Goal: Task Accomplishment & Management: Use online tool/utility

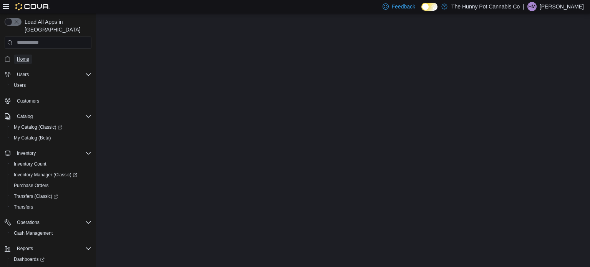
click at [24, 56] on span "Home" at bounding box center [23, 59] width 12 height 6
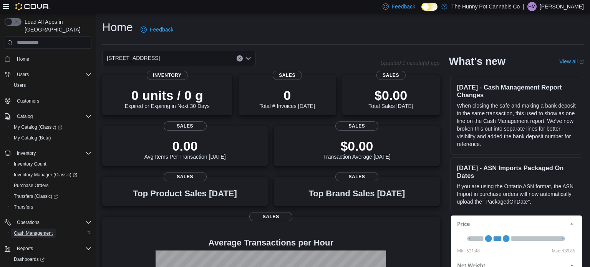
click at [25, 228] on span "Cash Management" at bounding box center [33, 232] width 39 height 9
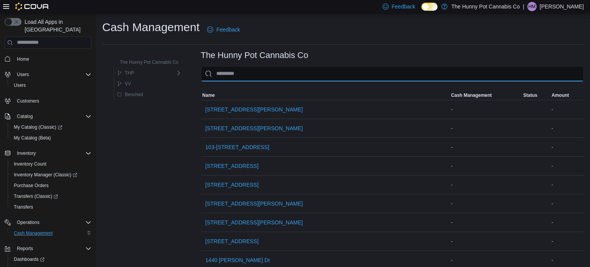
click at [314, 71] on input "This is a search bar. As you type, the results lower in the page will automatic…" at bounding box center [392, 73] width 383 height 15
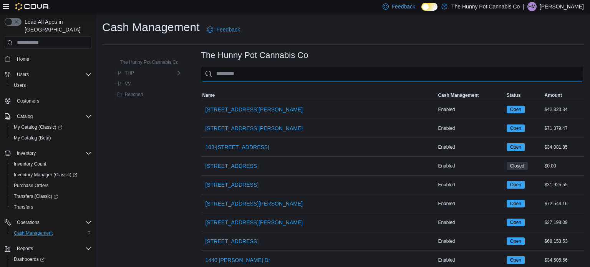
click at [314, 71] on input "This is a search bar. As you type, the results lower in the page will automatic…" at bounding box center [392, 73] width 383 height 15
type input "*"
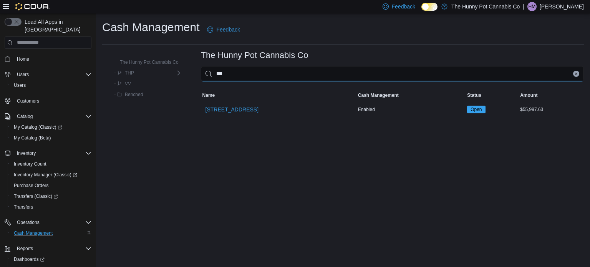
type input "***"
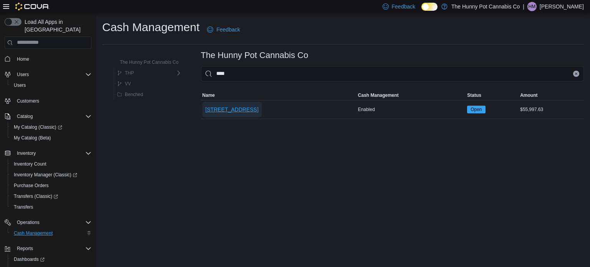
click at [225, 106] on span "[STREET_ADDRESS]" at bounding box center [231, 110] width 53 height 8
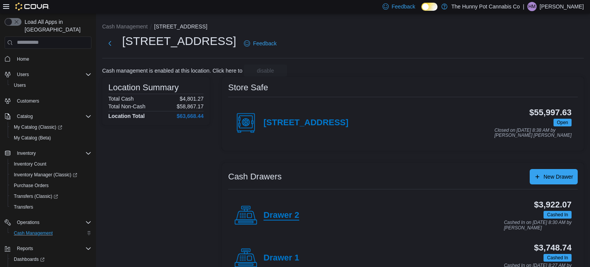
click at [281, 218] on h4 "Drawer 2" at bounding box center [281, 215] width 36 height 10
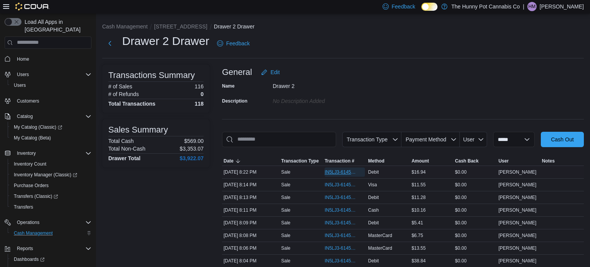
click at [337, 172] on span "IN5LJ3-6145373" at bounding box center [340, 172] width 33 height 6
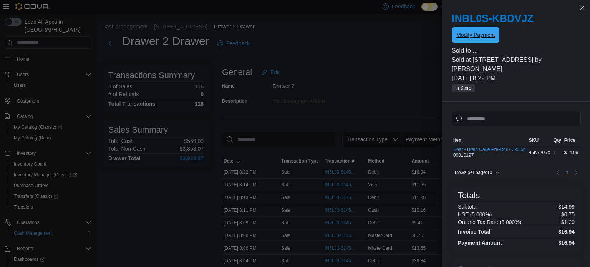
click at [467, 32] on span "Modify Payment" at bounding box center [475, 35] width 38 height 8
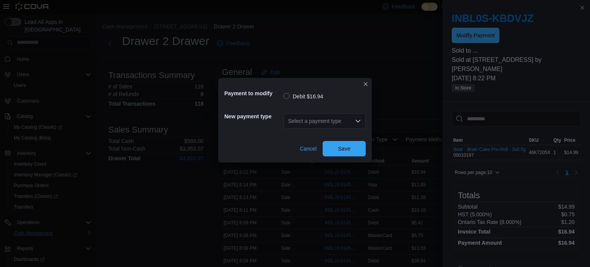
click at [340, 117] on div "Select a payment type" at bounding box center [324, 120] width 82 height 15
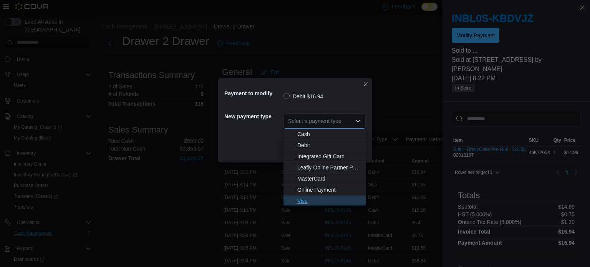
click at [298, 202] on span "Visa" at bounding box center [329, 201] width 64 height 8
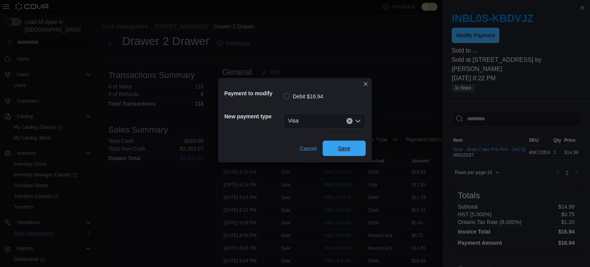
click at [340, 151] on span "Save" at bounding box center [344, 148] width 12 height 8
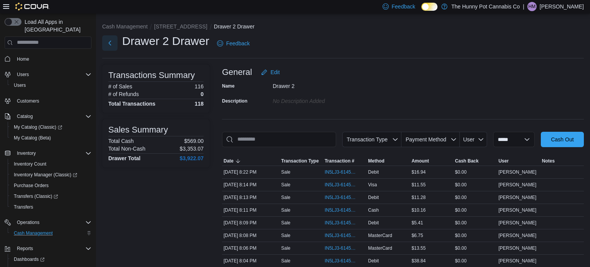
click at [107, 46] on button "Next" at bounding box center [109, 42] width 15 height 15
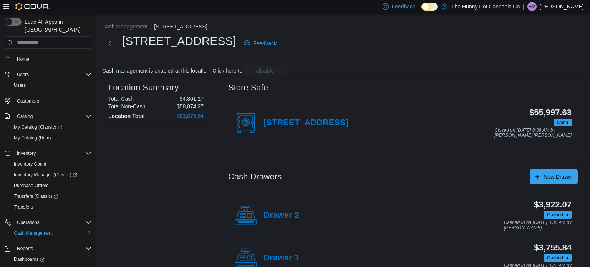
click at [288, 250] on div "Drawer 1" at bounding box center [266, 257] width 65 height 23
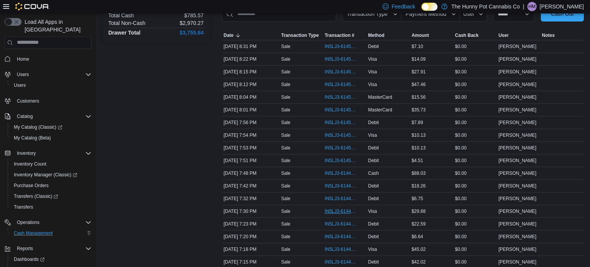
scroll to position [126, 0]
click at [328, 207] on span "IN5LJ3-6144741" at bounding box center [340, 210] width 33 height 6
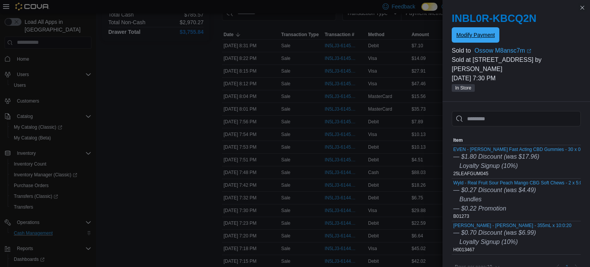
click at [471, 33] on span "Modify Payment" at bounding box center [475, 35] width 38 height 8
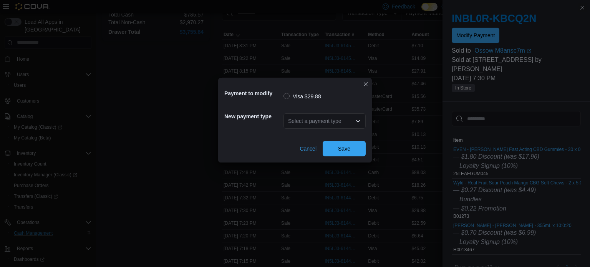
click at [338, 120] on div "Select a payment type" at bounding box center [324, 120] width 82 height 15
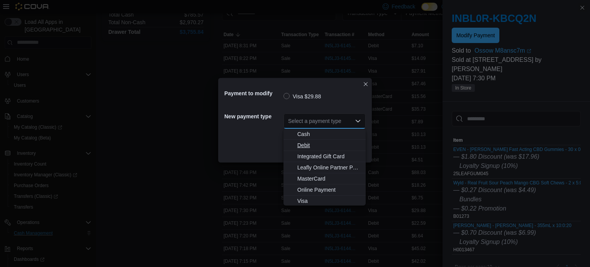
click at [332, 143] on span "Debit" at bounding box center [329, 145] width 64 height 8
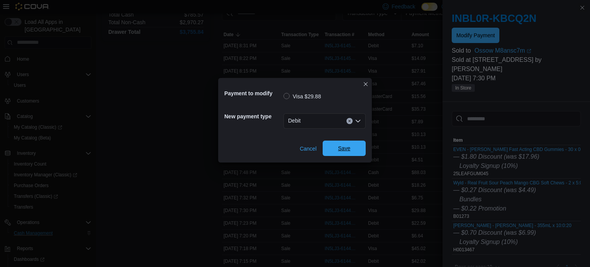
click at [336, 146] on span "Save" at bounding box center [344, 148] width 34 height 15
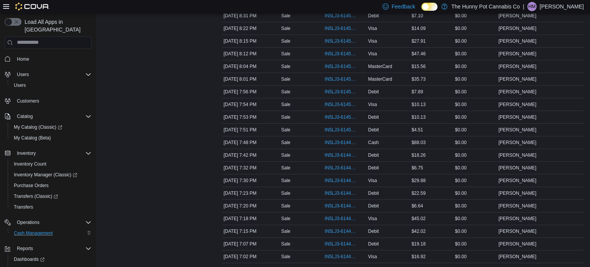
scroll to position [0, 0]
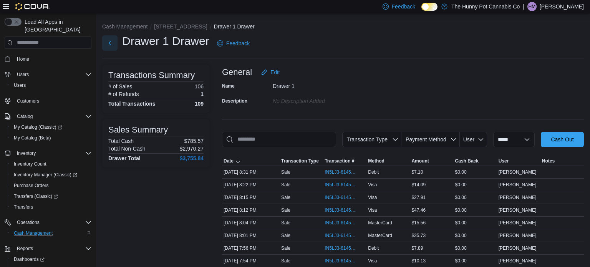
click at [109, 44] on button "Next" at bounding box center [109, 42] width 15 height 15
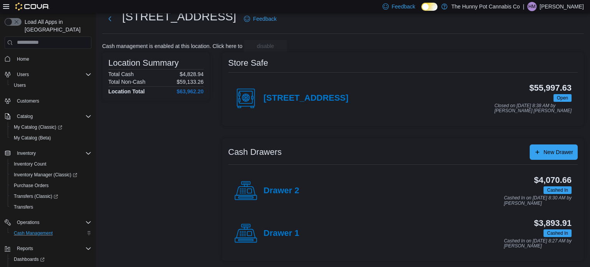
scroll to position [24, 0]
click at [306, 233] on div "$3,893.91 Cashed In Cashed In on [DATE] 8:27 AM by [PERSON_NAME]" at bounding box center [435, 234] width 272 height 30
click at [295, 231] on h4 "Drawer 1" at bounding box center [281, 234] width 36 height 10
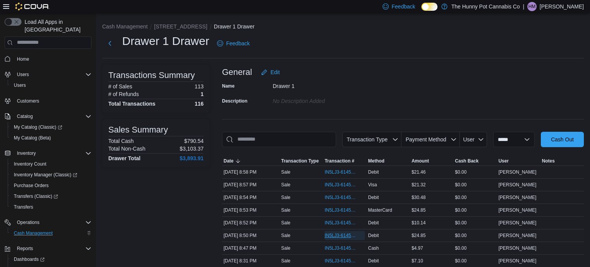
click at [327, 233] on span "IN5LJ3-6145682" at bounding box center [340, 235] width 33 height 6
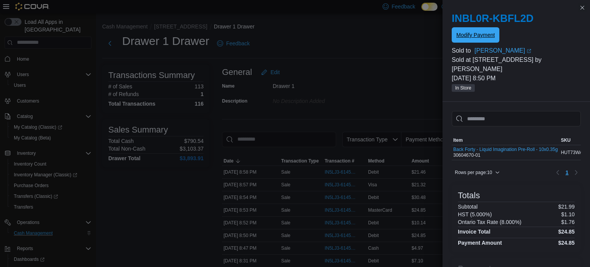
click at [487, 28] on span "Modify Payment" at bounding box center [475, 34] width 38 height 15
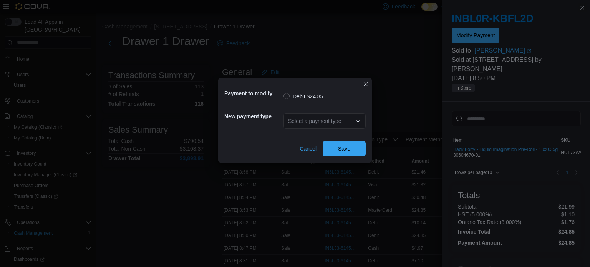
click at [322, 119] on div "Select a payment type" at bounding box center [324, 120] width 82 height 15
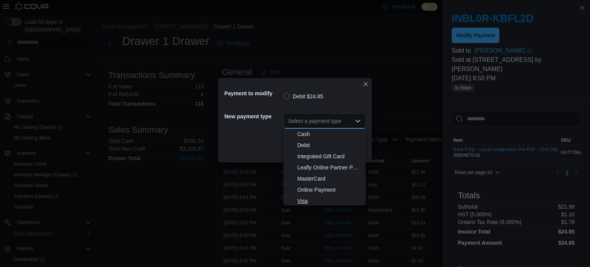
click at [305, 196] on button "Visa" at bounding box center [324, 200] width 82 height 11
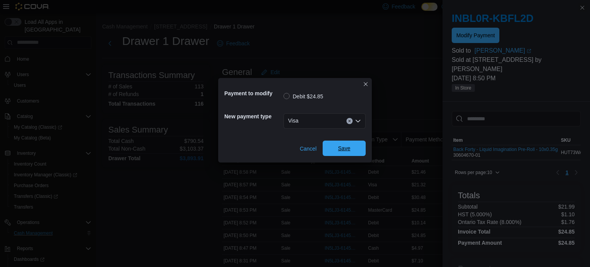
click at [338, 154] on span "Save" at bounding box center [344, 148] width 34 height 15
